Goal: Check status: Check status

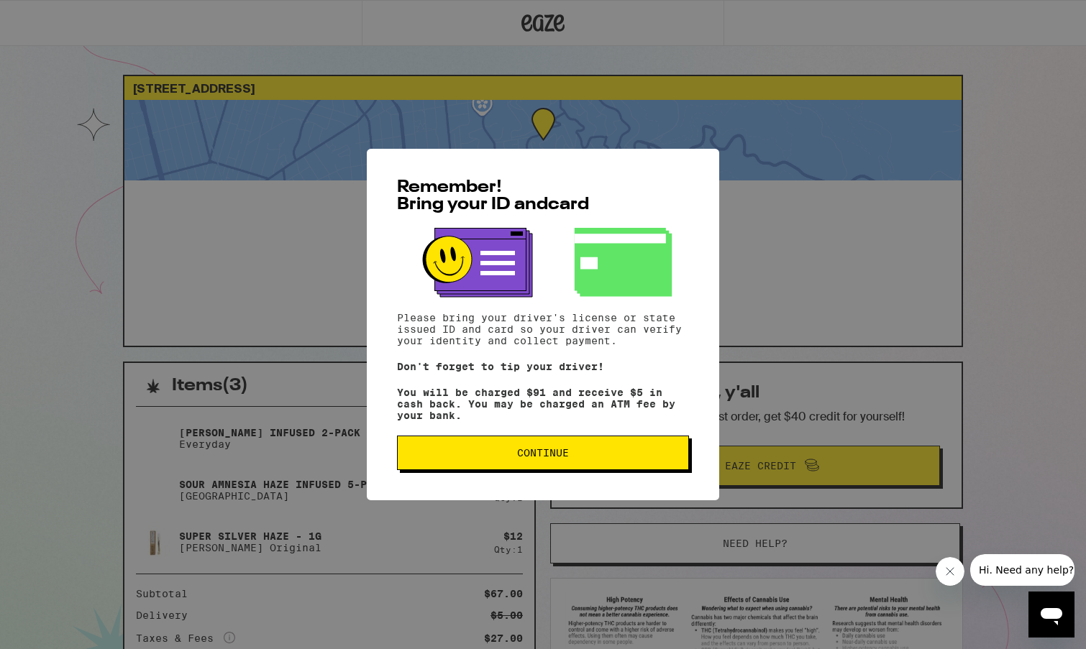
click at [874, 241] on div "Remember! Bring your ID and card Please bring your driver's license or state is…" at bounding box center [543, 324] width 1086 height 649
click at [580, 465] on button "Continue" at bounding box center [543, 453] width 292 height 35
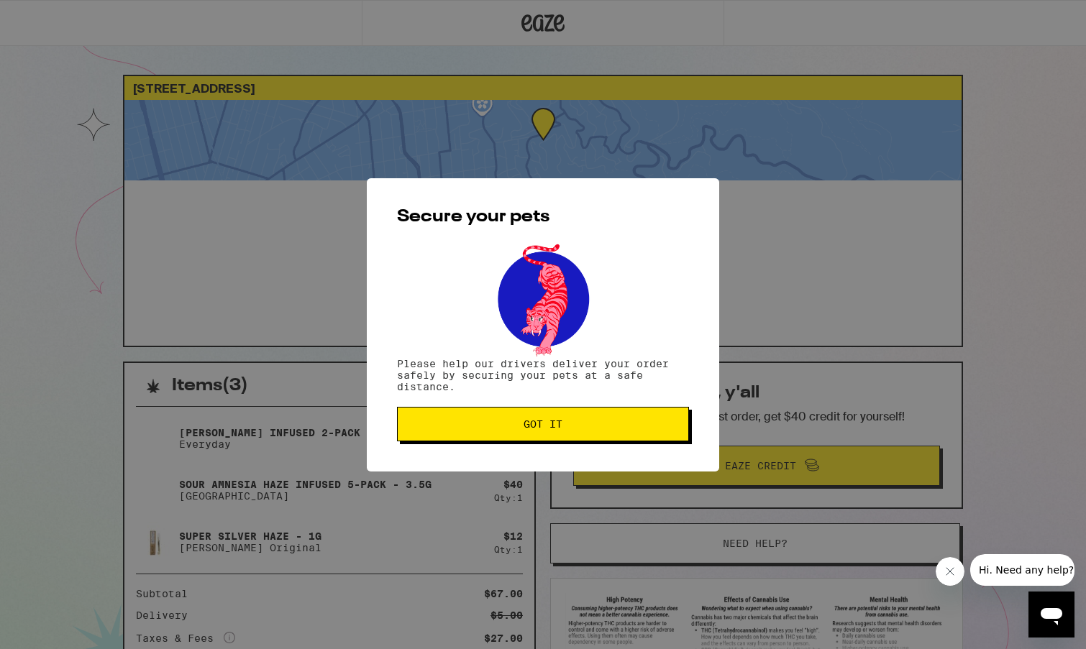
click at [587, 427] on span "Got it" at bounding box center [543, 424] width 268 height 10
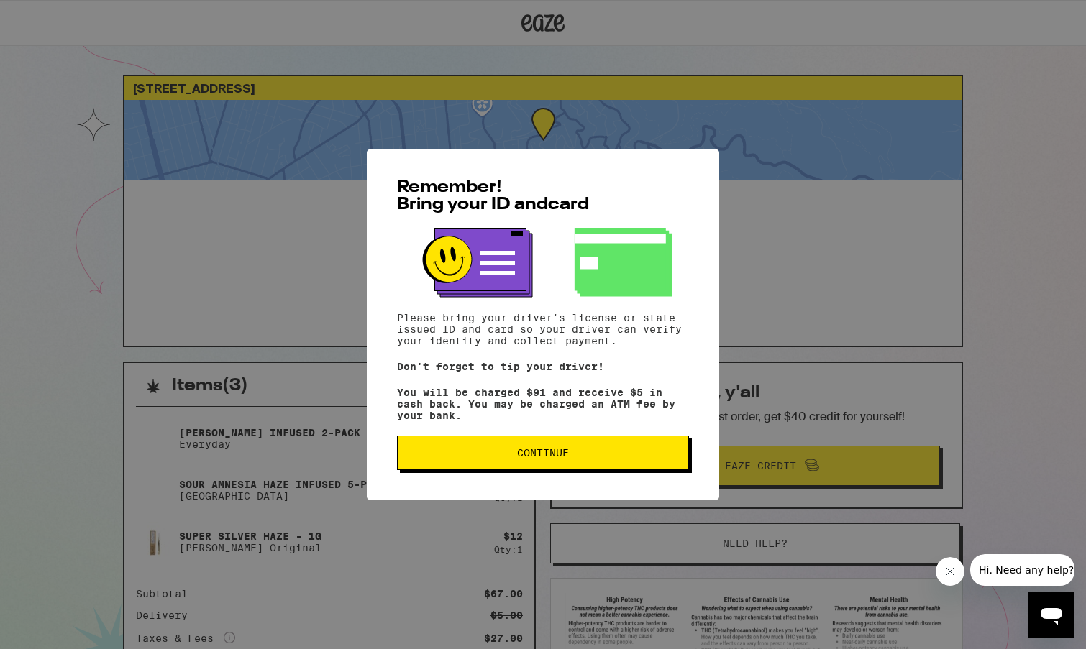
click at [555, 458] on span "Continue" at bounding box center [543, 453] width 52 height 10
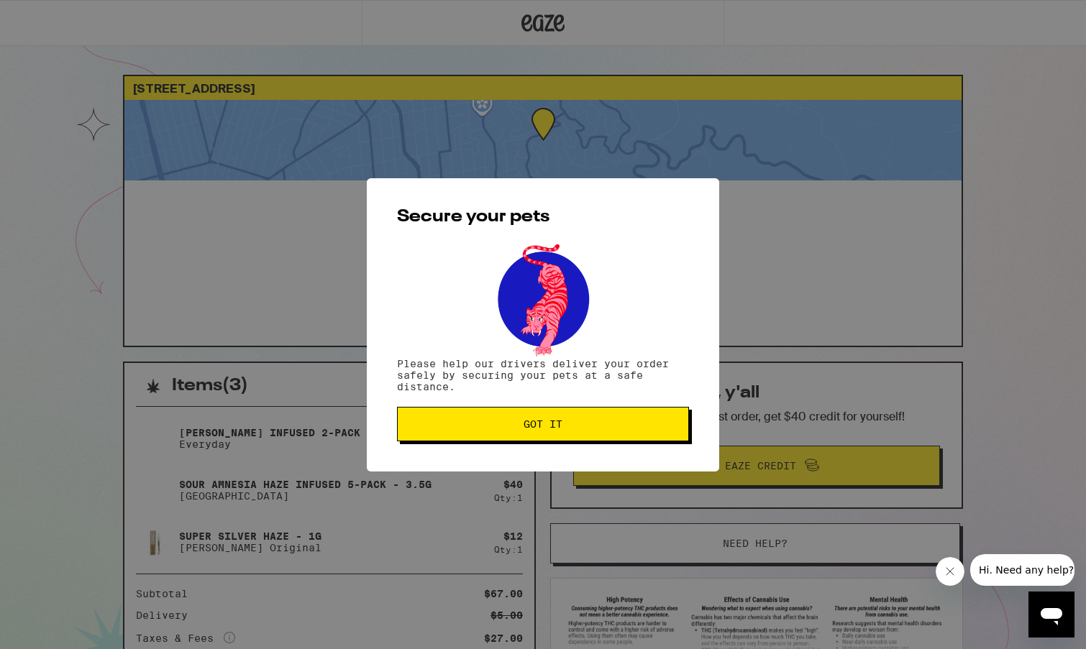
click at [540, 436] on button "Got it" at bounding box center [543, 424] width 292 height 35
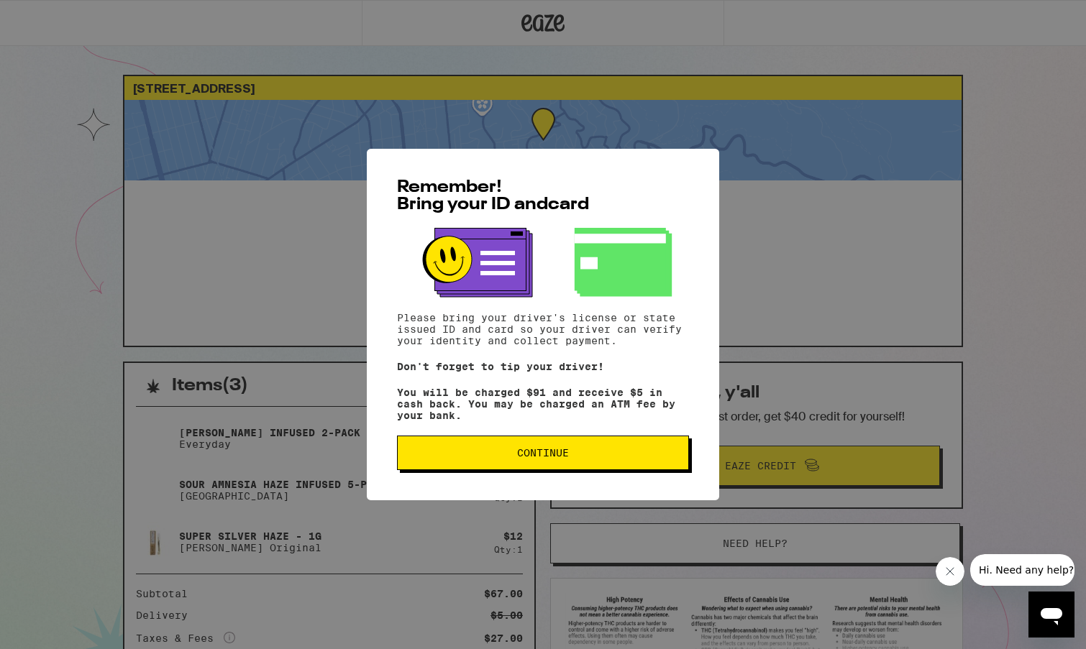
click at [620, 457] on span "Continue" at bounding box center [543, 453] width 268 height 10
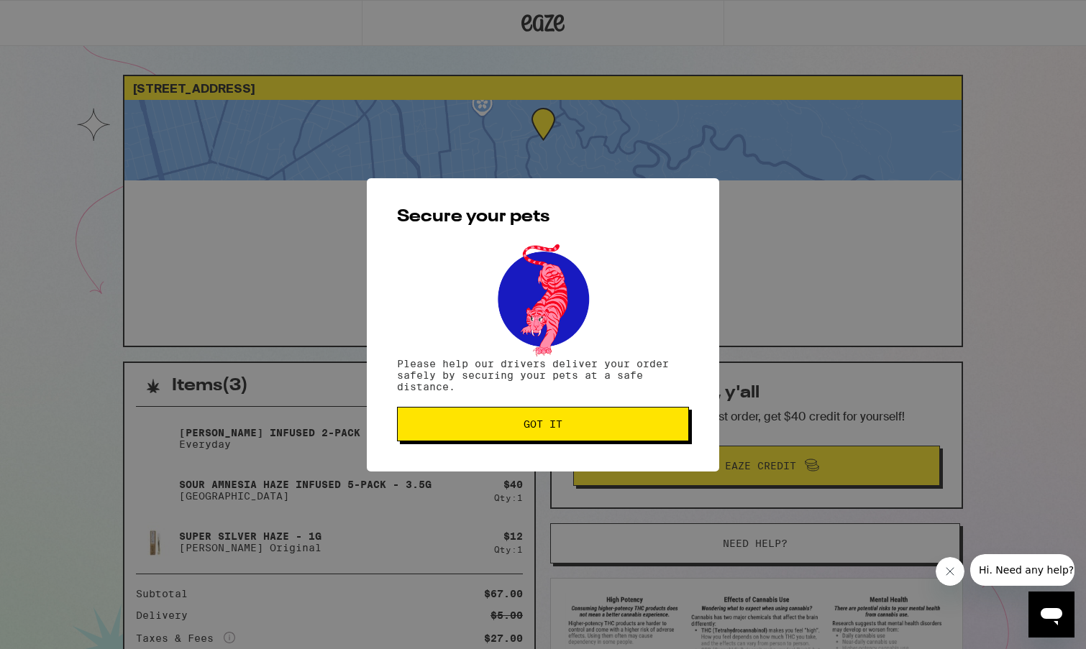
click at [634, 400] on div "Secure your pets Please help our drivers deliver your order safely by securing …" at bounding box center [543, 324] width 352 height 293
click at [624, 419] on button "Got it" at bounding box center [543, 424] width 292 height 35
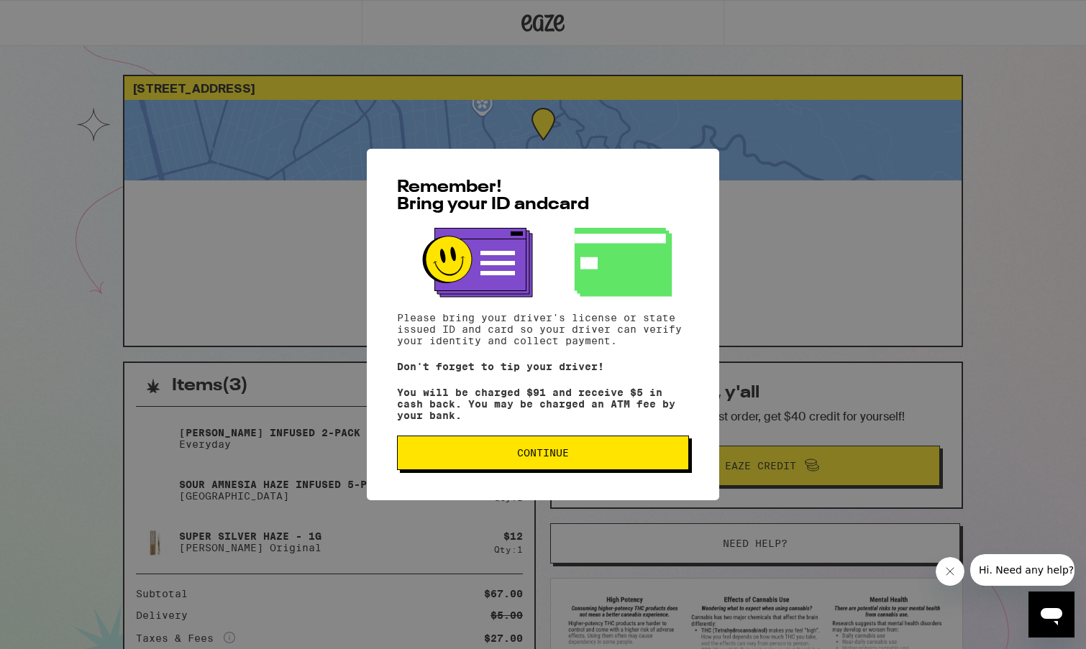
click at [508, 458] on span "Continue" at bounding box center [543, 453] width 268 height 10
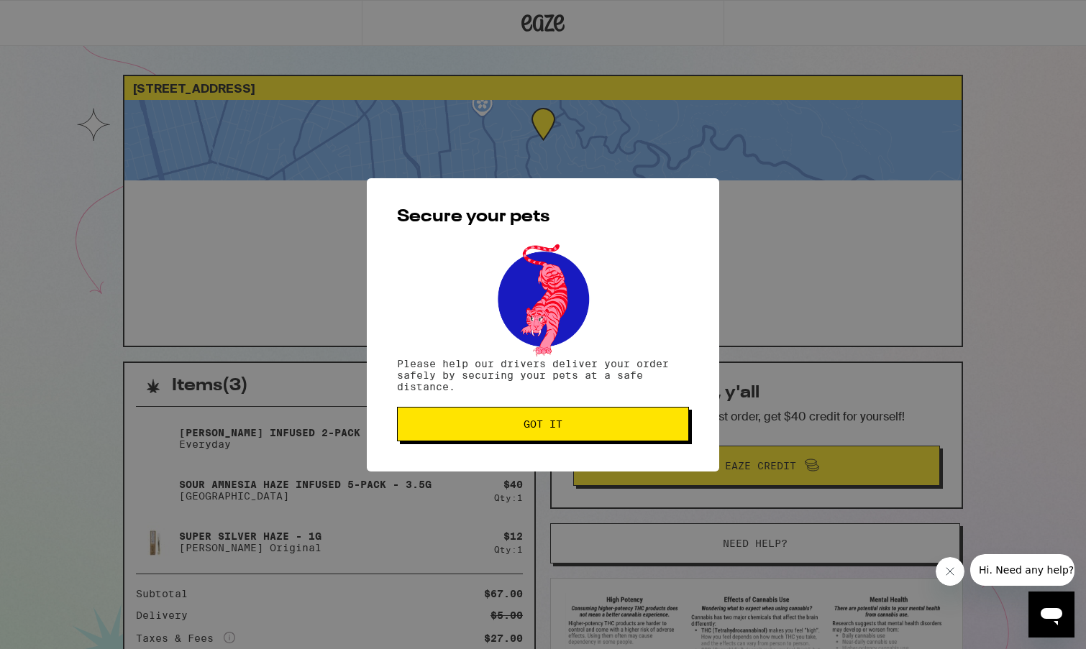
click at [561, 429] on span "Got it" at bounding box center [543, 424] width 39 height 10
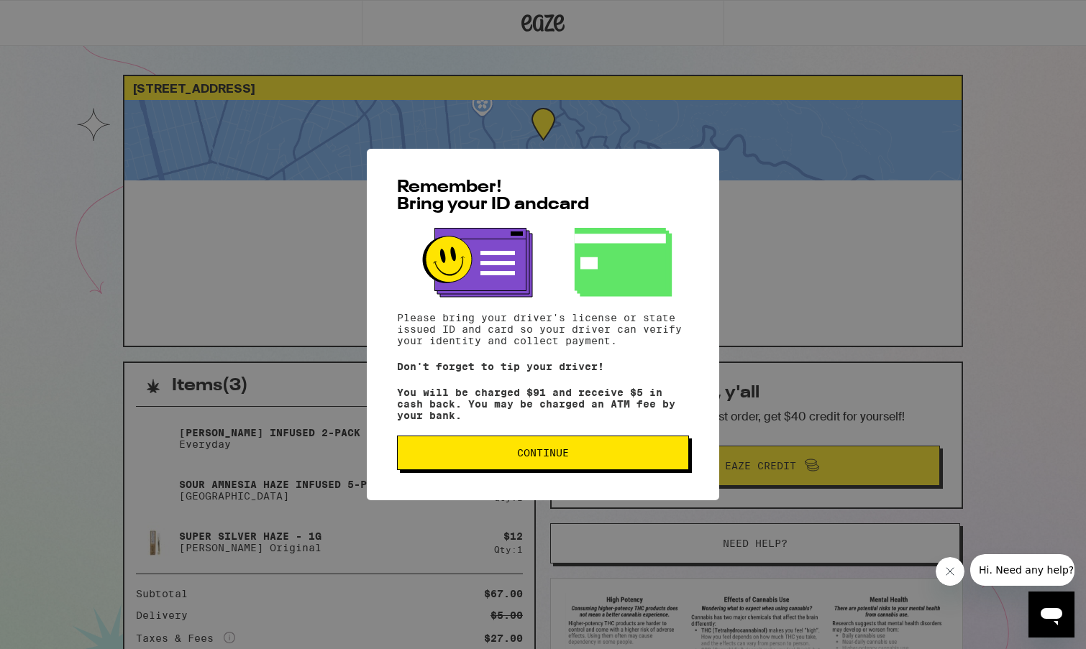
click at [591, 470] on button "Continue" at bounding box center [543, 453] width 292 height 35
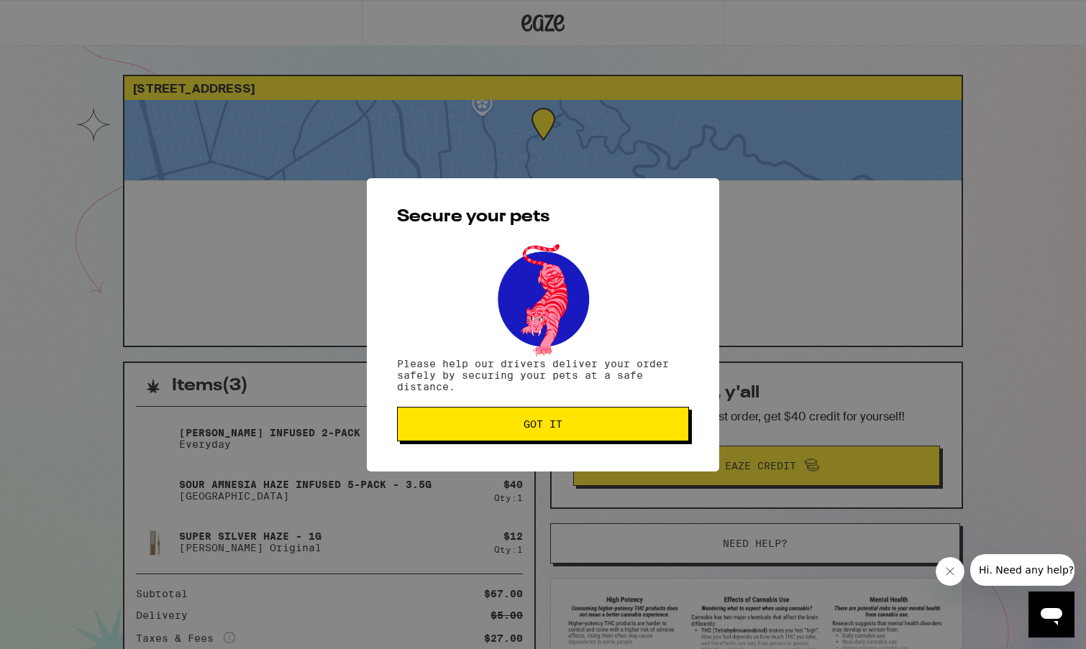
click at [593, 434] on button "Got it" at bounding box center [543, 424] width 292 height 35
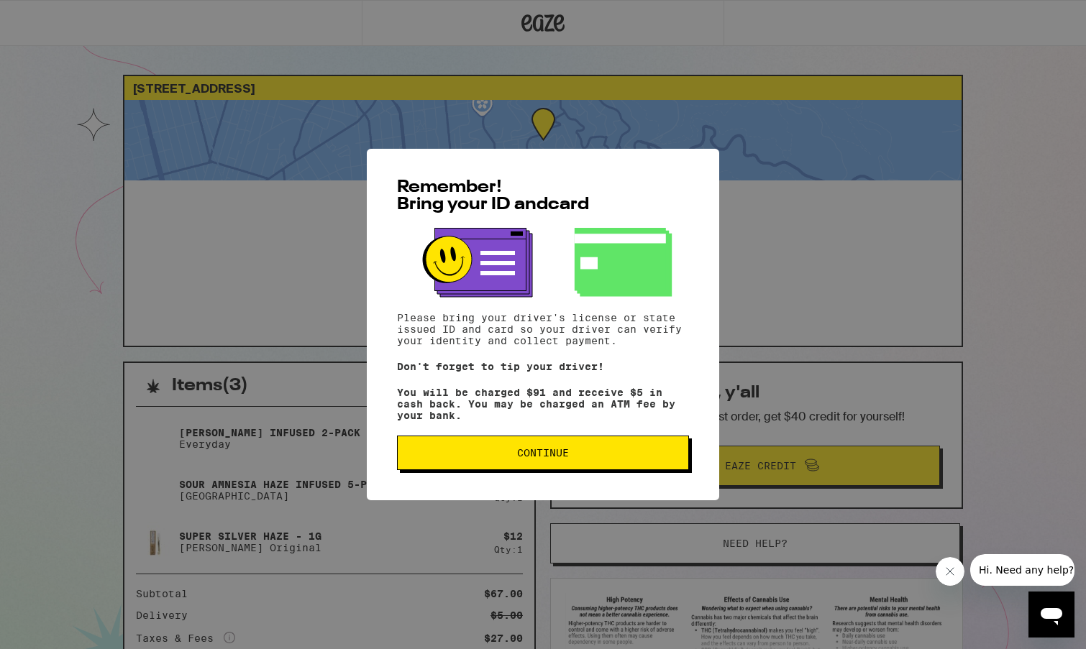
click at [560, 467] on button "Continue" at bounding box center [543, 453] width 292 height 35
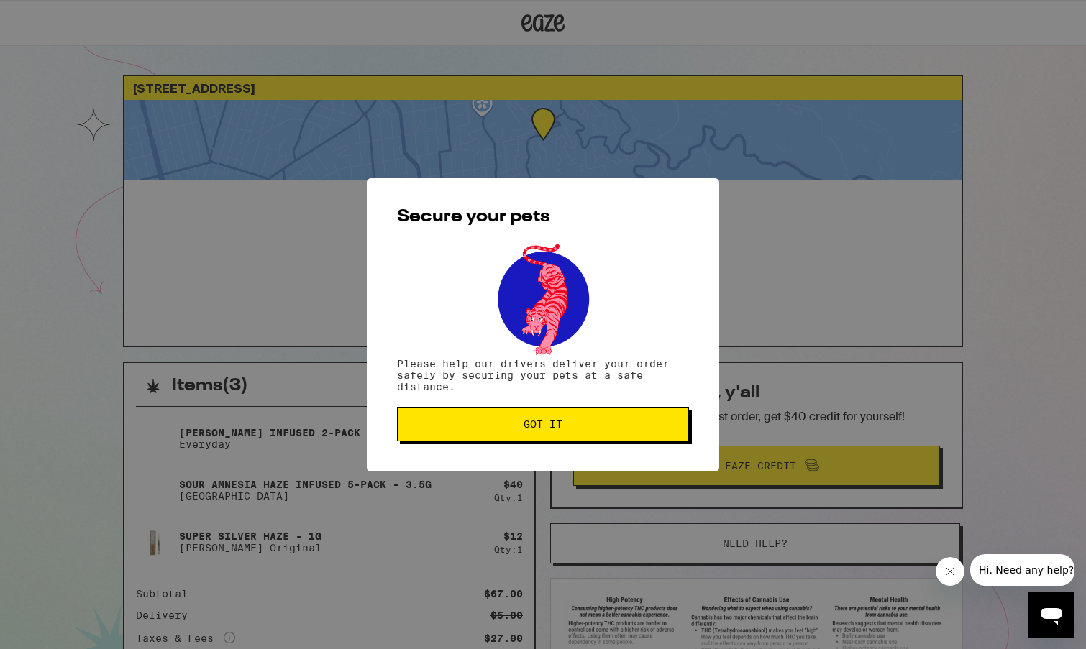
click at [575, 436] on button "Got it" at bounding box center [543, 424] width 292 height 35
